Goal: Entertainment & Leisure: Consume media (video, audio)

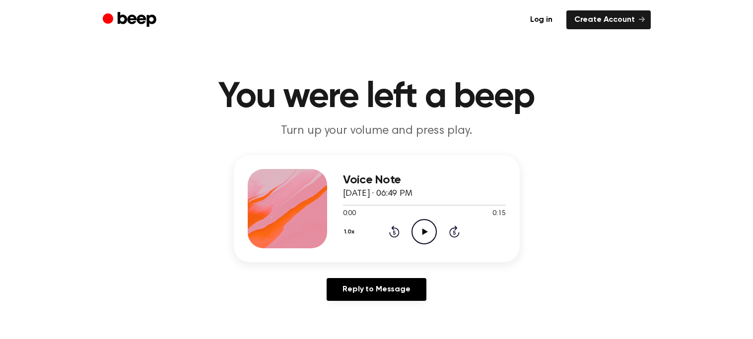
click at [427, 225] on icon "Play Audio" at bounding box center [423, 231] width 25 height 25
click at [428, 228] on icon "Play Audio" at bounding box center [423, 231] width 25 height 25
click at [425, 243] on circle at bounding box center [424, 232] width 24 height 24
click at [423, 227] on icon "Play Audio" at bounding box center [423, 231] width 25 height 25
click at [423, 217] on div "0:15 0:15" at bounding box center [424, 214] width 163 height 10
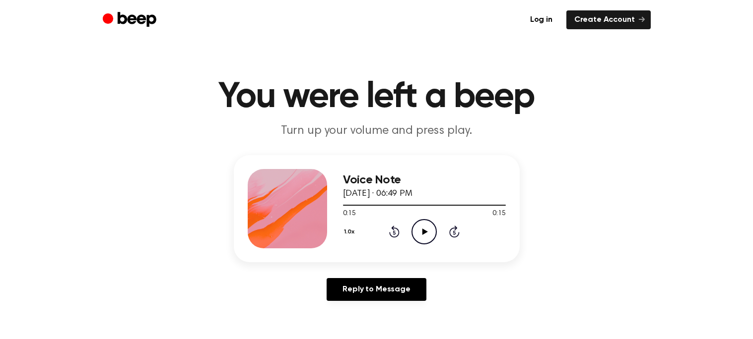
click at [426, 223] on icon "Play Audio" at bounding box center [423, 231] width 25 height 25
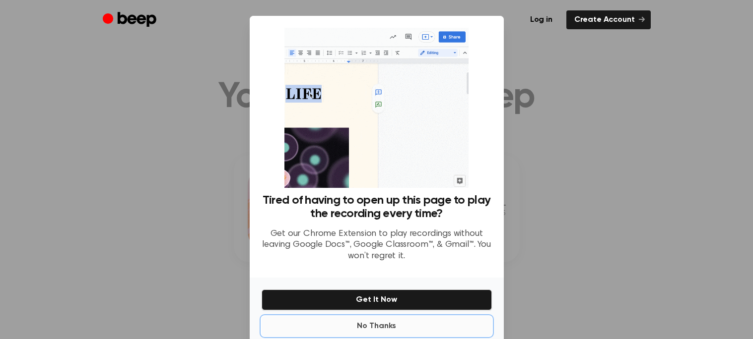
click at [371, 331] on button "No Thanks" at bounding box center [376, 327] width 230 height 20
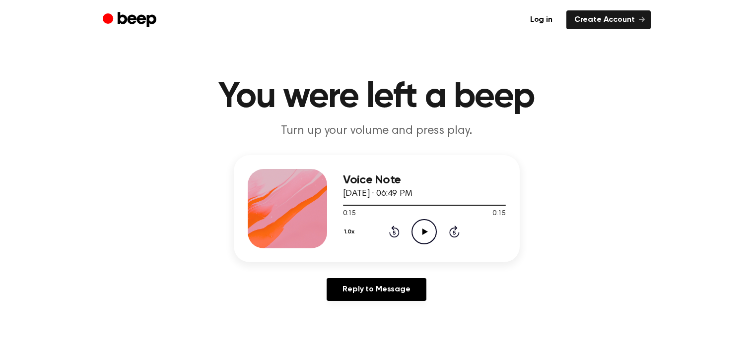
click at [425, 233] on icon "Play Audio" at bounding box center [423, 231] width 25 height 25
click at [422, 233] on icon "Play Audio" at bounding box center [423, 231] width 25 height 25
